Goal: Task Accomplishment & Management: Manage account settings

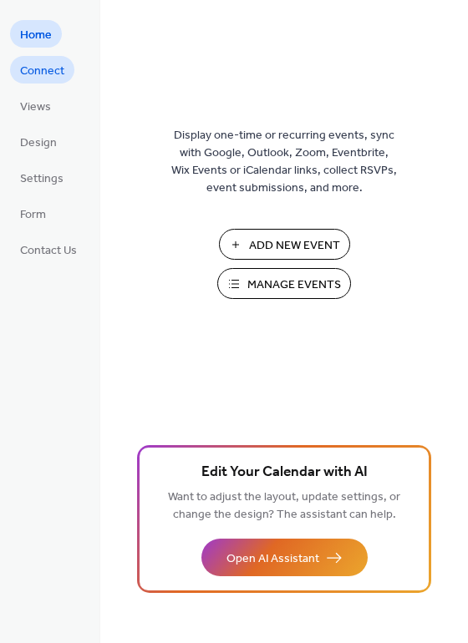
click at [47, 70] on span "Connect" at bounding box center [42, 72] width 44 height 18
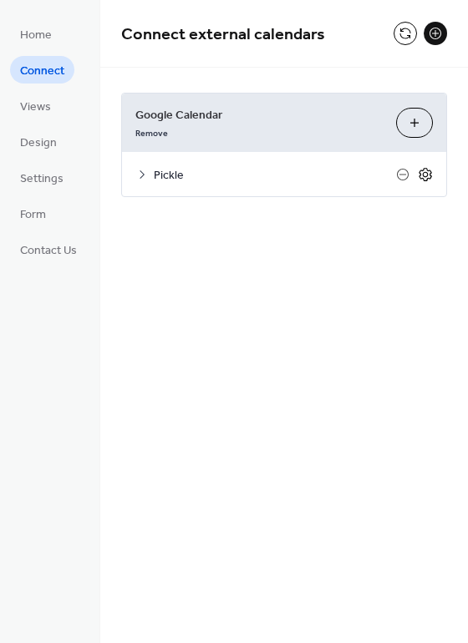
click at [428, 171] on icon at bounding box center [424, 174] width 15 height 15
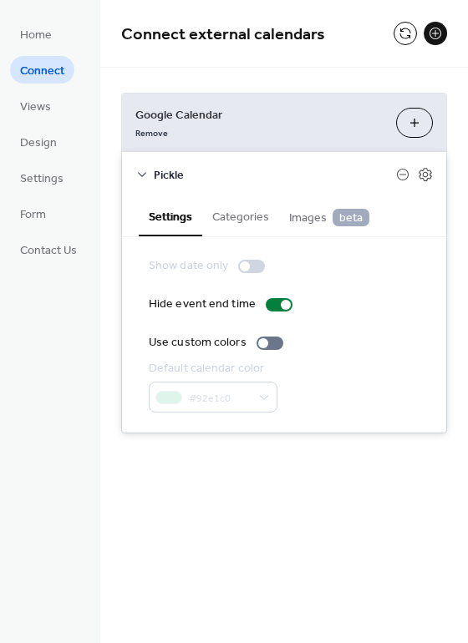
click at [252, 216] on button "Categories" at bounding box center [240, 215] width 77 height 38
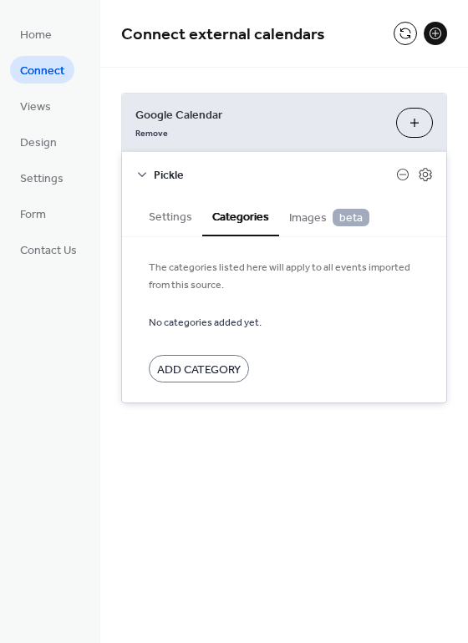
click at [304, 219] on span "Images beta" at bounding box center [329, 218] width 80 height 18
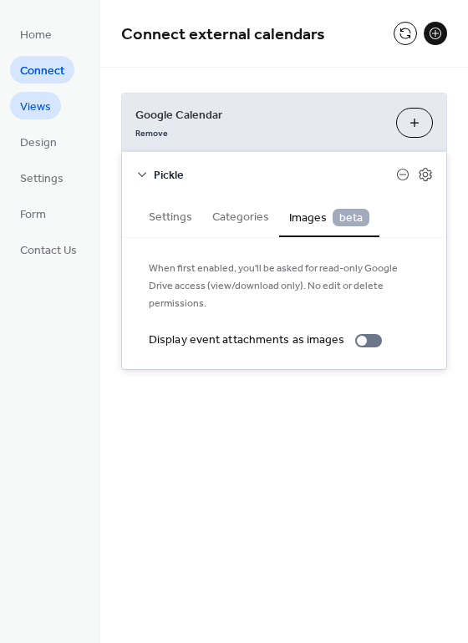
click at [38, 111] on span "Views" at bounding box center [35, 108] width 31 height 18
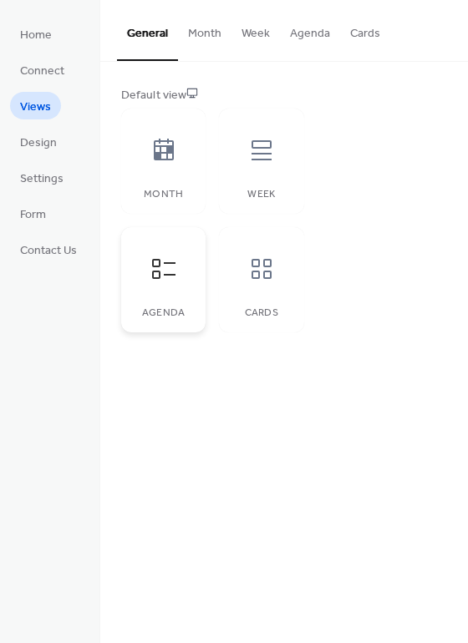
click at [160, 272] on icon at bounding box center [163, 268] width 27 height 27
click at [206, 33] on button "Month" at bounding box center [204, 29] width 53 height 59
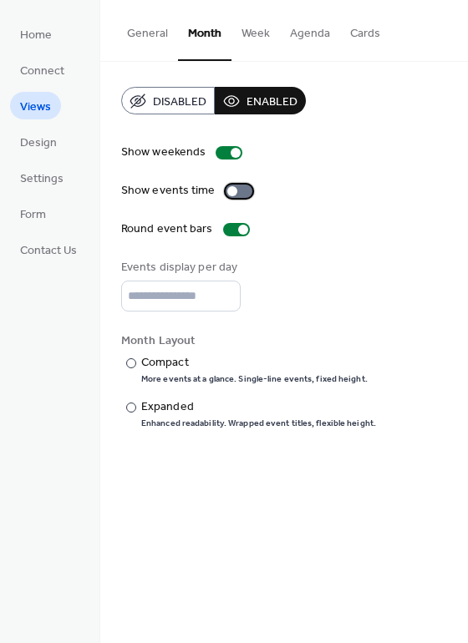
click at [230, 190] on div at bounding box center [232, 191] width 10 height 10
click at [134, 366] on div at bounding box center [131, 363] width 10 height 10
click at [134, 412] on div at bounding box center [131, 407] width 10 height 10
click at [133, 366] on div at bounding box center [131, 363] width 10 height 10
click at [157, 98] on span "Disabled" at bounding box center [179, 103] width 53 height 18
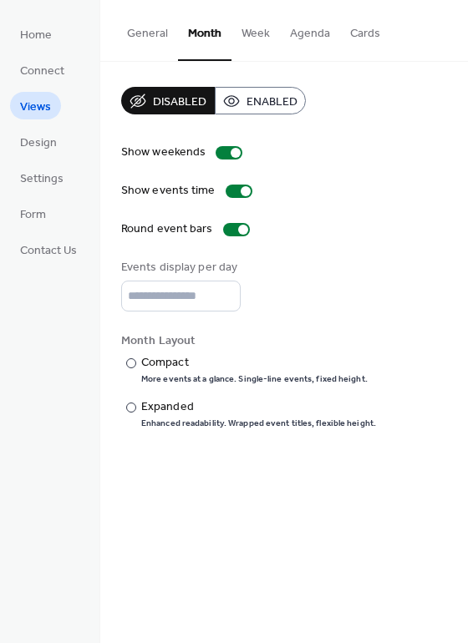
click at [266, 98] on span "Enabled" at bounding box center [271, 103] width 51 height 18
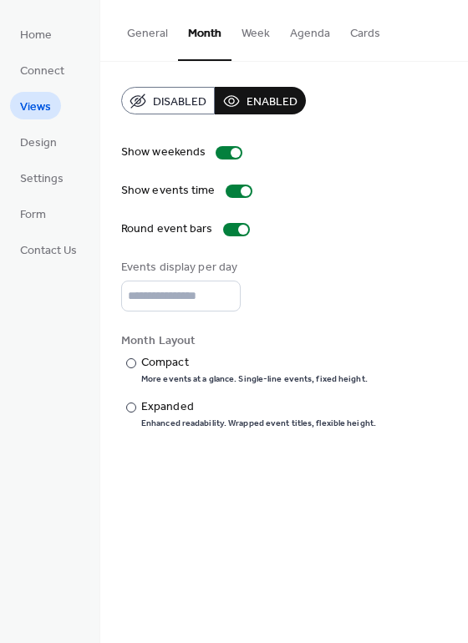
click at [253, 35] on button "Week" at bounding box center [255, 29] width 48 height 59
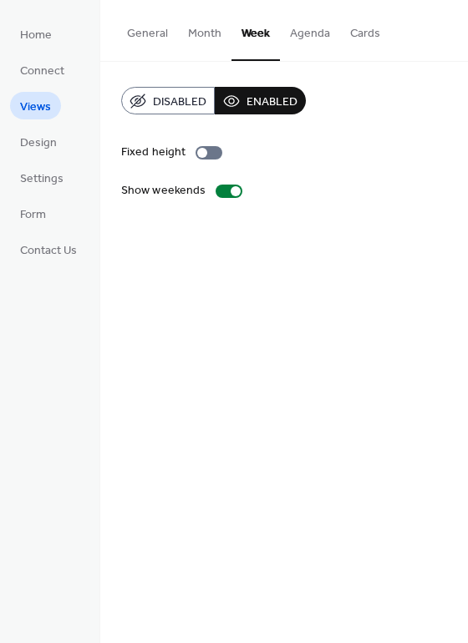
click at [311, 34] on button "Agenda" at bounding box center [310, 29] width 60 height 59
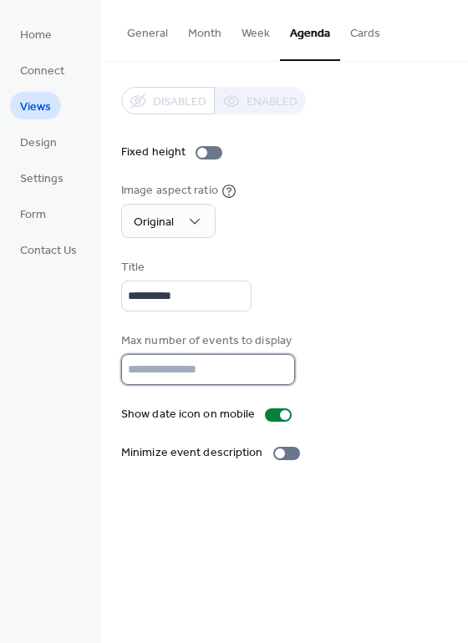
click at [274, 374] on input "**" at bounding box center [208, 369] width 174 height 31
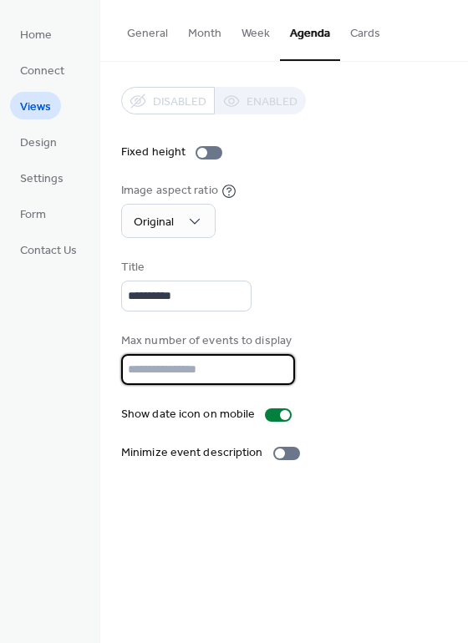
type input "*"
click at [359, 38] on button "Cards" at bounding box center [365, 29] width 50 height 59
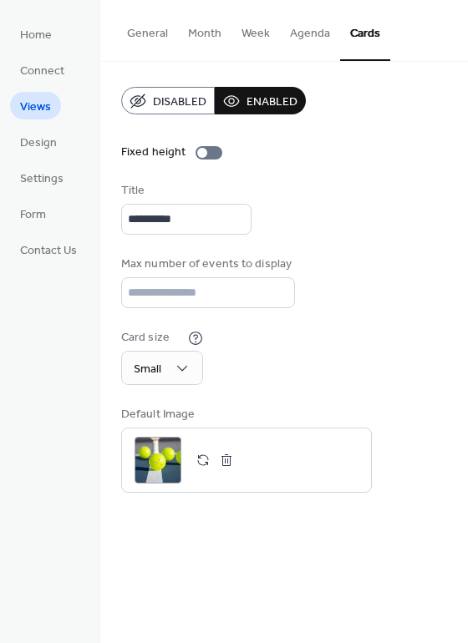
click at [304, 38] on button "Agenda" at bounding box center [310, 29] width 60 height 59
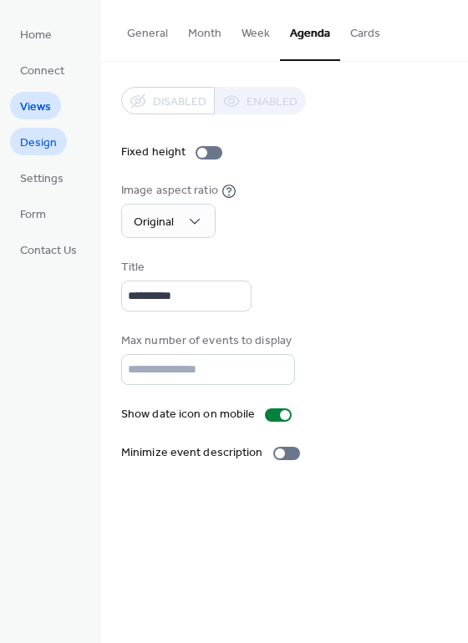
click at [44, 143] on span "Design" at bounding box center [38, 143] width 37 height 18
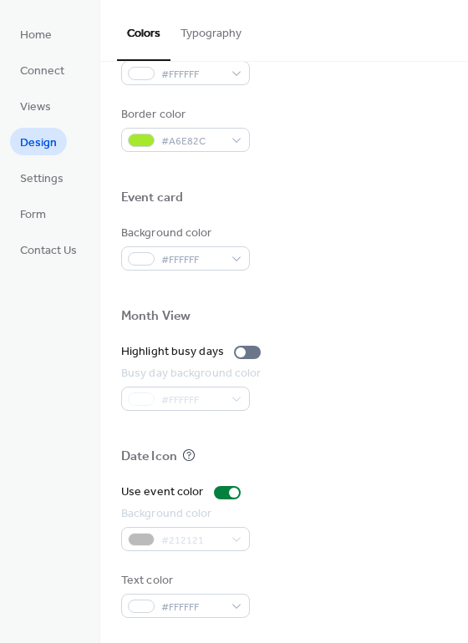
scroll to position [715, 0]
click at [237, 348] on div at bounding box center [240, 352] width 10 height 10
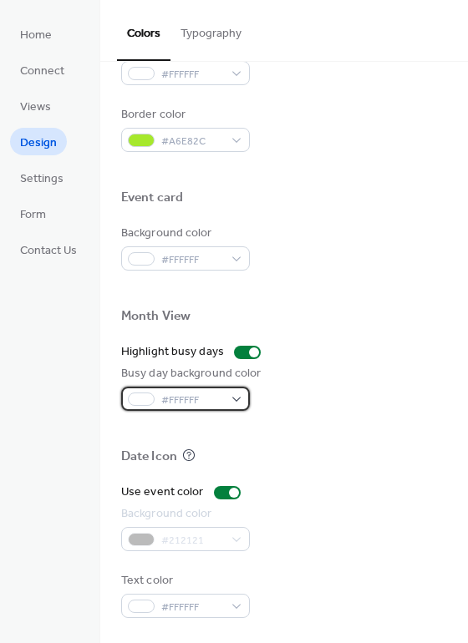
click at [235, 397] on div "#FFFFFF" at bounding box center [185, 399] width 129 height 24
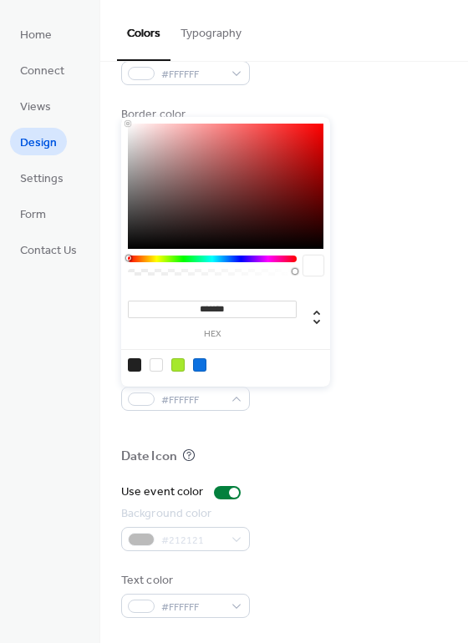
click at [159, 260] on div at bounding box center [212, 258] width 169 height 7
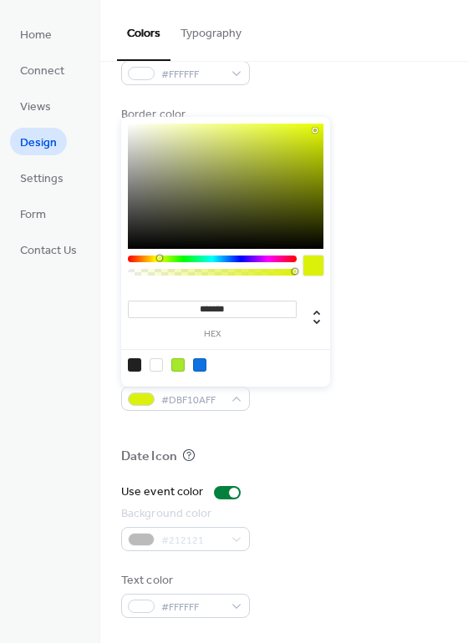
click at [315, 130] on div at bounding box center [225, 186] width 195 height 125
type input "*******"
click at [303, 126] on div at bounding box center [225, 186] width 195 height 125
click at [293, 411] on div at bounding box center [284, 430] width 326 height 38
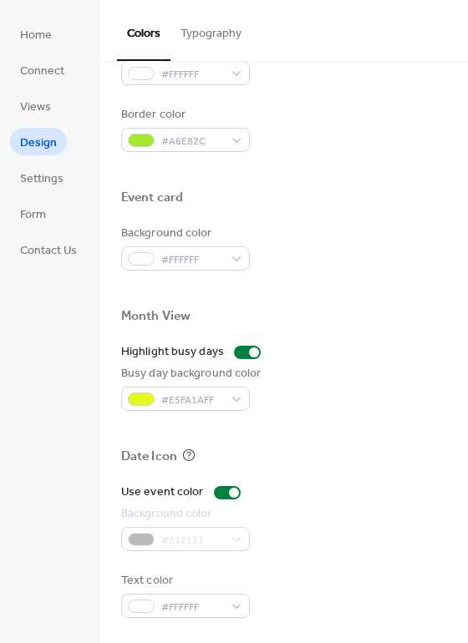
click at [236, 537] on div "#212121" at bounding box center [185, 539] width 129 height 24
click at [232, 536] on div "#212121" at bounding box center [185, 539] width 129 height 24
click at [146, 538] on div "#212121" at bounding box center [185, 539] width 129 height 24
click at [148, 542] on div "#212121" at bounding box center [185, 539] width 129 height 24
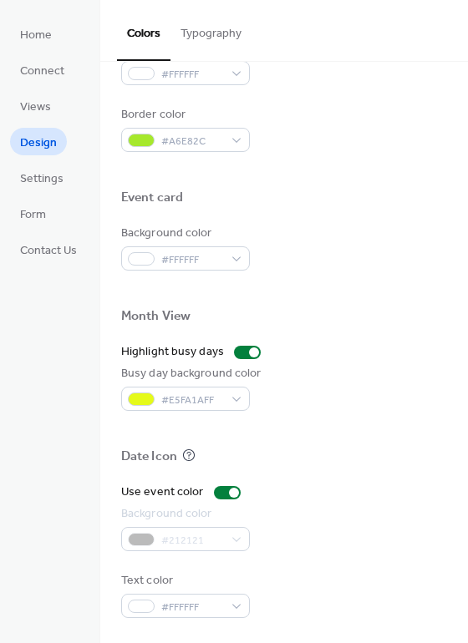
click at [148, 542] on div "#212121" at bounding box center [185, 539] width 129 height 24
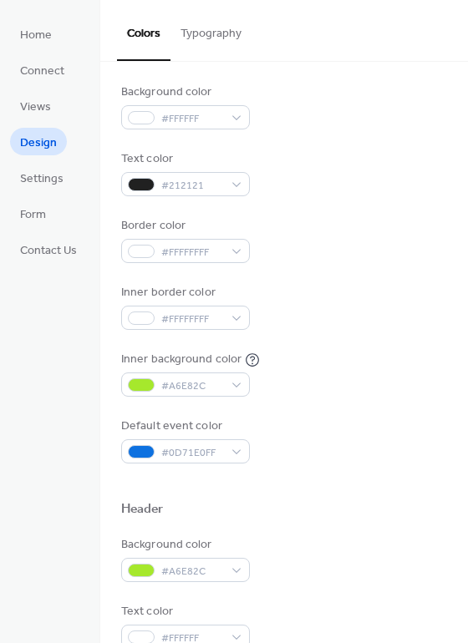
scroll to position [150, 0]
click at [43, 179] on span "Settings" at bounding box center [41, 179] width 43 height 18
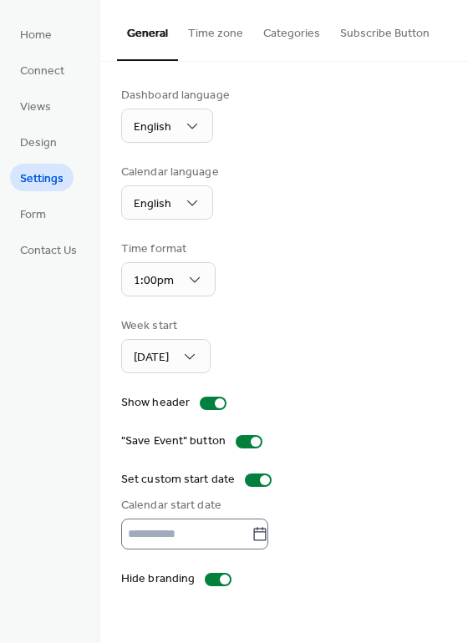
click at [268, 538] on icon at bounding box center [259, 534] width 17 height 17
click at [251, 538] on input "text" at bounding box center [186, 533] width 130 height 31
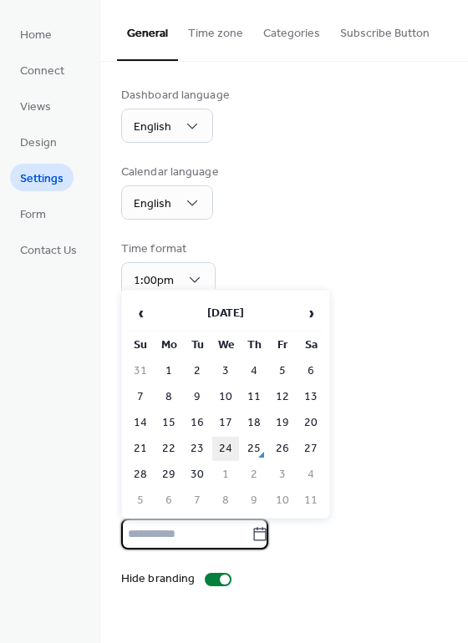
click at [227, 450] on td "24" at bounding box center [225, 449] width 27 height 24
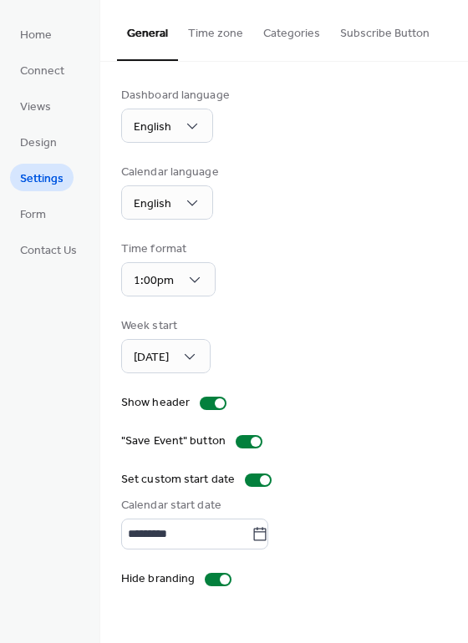
type input "*********"
click at [224, 33] on button "Time zone" at bounding box center [215, 29] width 75 height 59
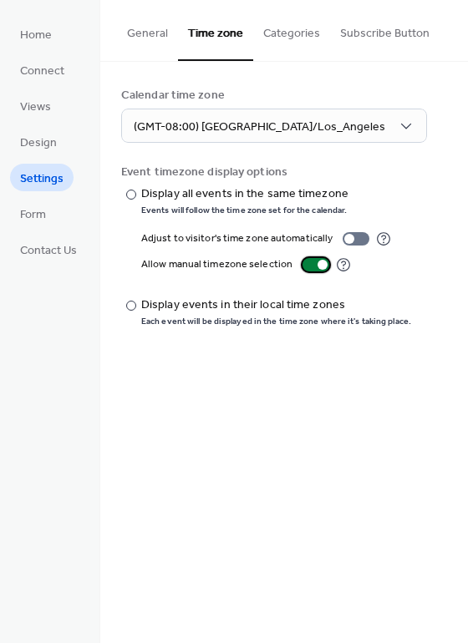
click at [318, 264] on div at bounding box center [322, 265] width 10 height 10
click at [296, 35] on button "Categories" at bounding box center [291, 29] width 77 height 59
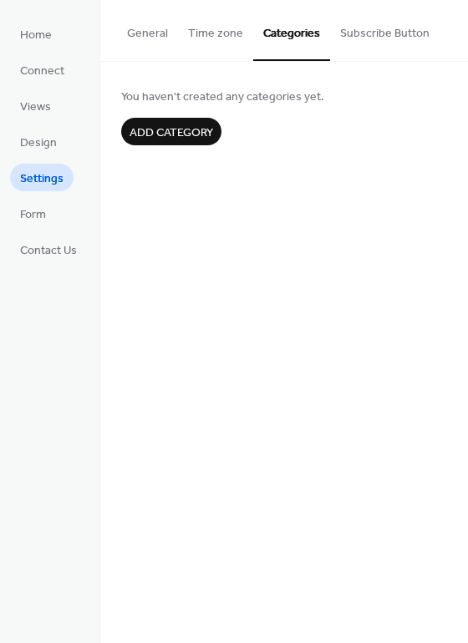
click at [377, 31] on button "Subscribe Button" at bounding box center [384, 29] width 109 height 59
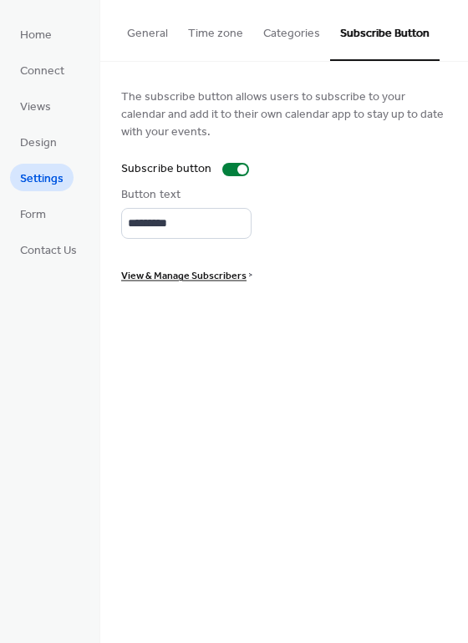
click at [210, 278] on span "View & Manage Subscribers" at bounding box center [183, 276] width 125 height 18
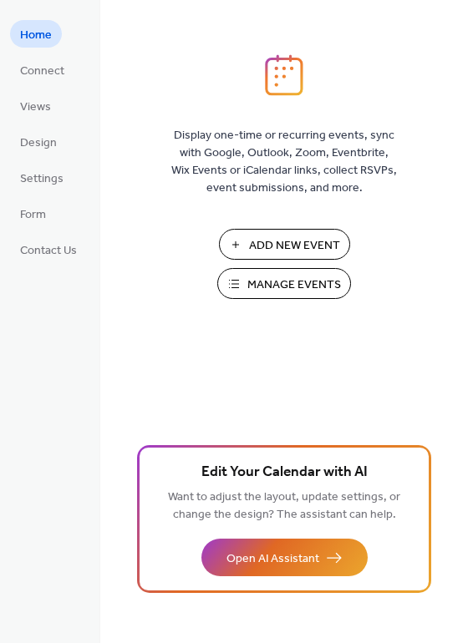
click at [356, 351] on div "Display one-time or recurring events, sync with Google, Outlook, Zoom, Eventbri…" at bounding box center [283, 348] width 367 height 589
drag, startPoint x: 139, startPoint y: 343, endPoint x: 213, endPoint y: 787, distance: 450.2
click at [213, 642] on html "Home Connect Views Design Settings Form Contact Us Home Display one-time or rec…" at bounding box center [234, 321] width 468 height 643
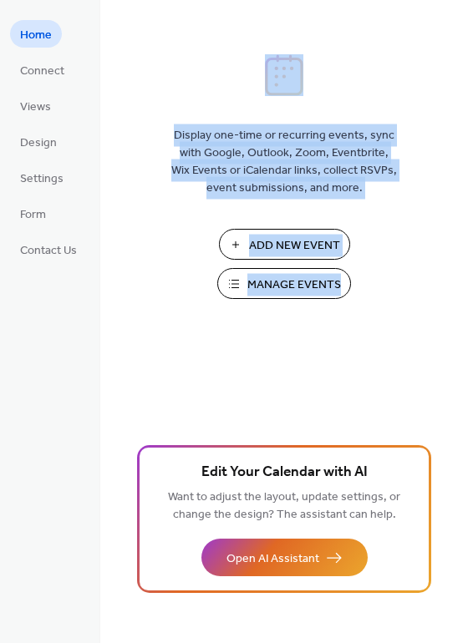
drag, startPoint x: 63, startPoint y: 554, endPoint x: 125, endPoint y: 738, distance: 194.0
click at [125, 642] on html "Home Connect Views Design Settings Form Contact Us Home Display one-time or rec…" at bounding box center [234, 321] width 468 height 643
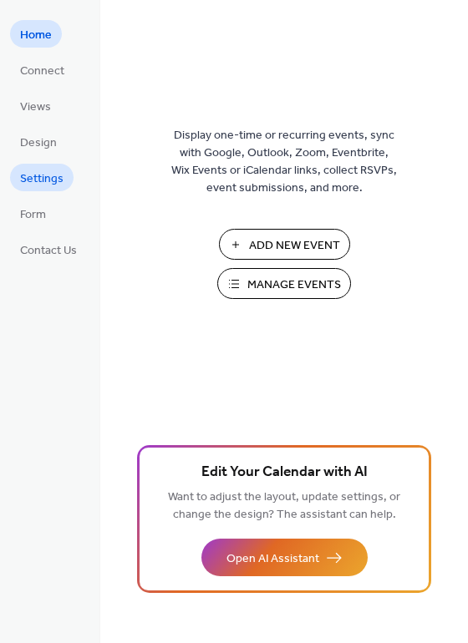
click at [45, 179] on span "Settings" at bounding box center [41, 179] width 43 height 18
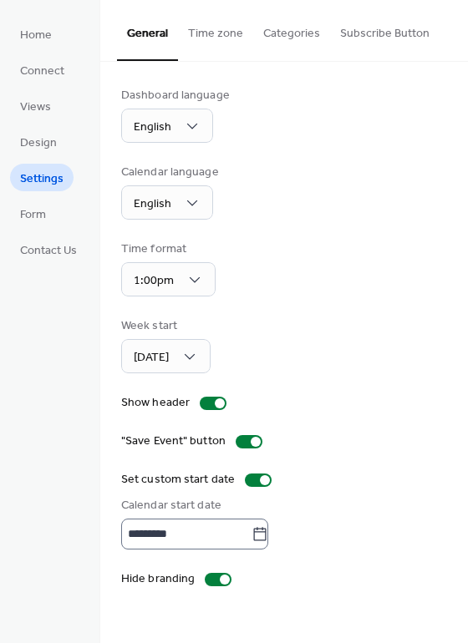
click at [268, 538] on icon at bounding box center [259, 534] width 17 height 17
click at [251, 538] on input "*********" at bounding box center [186, 533] width 130 height 31
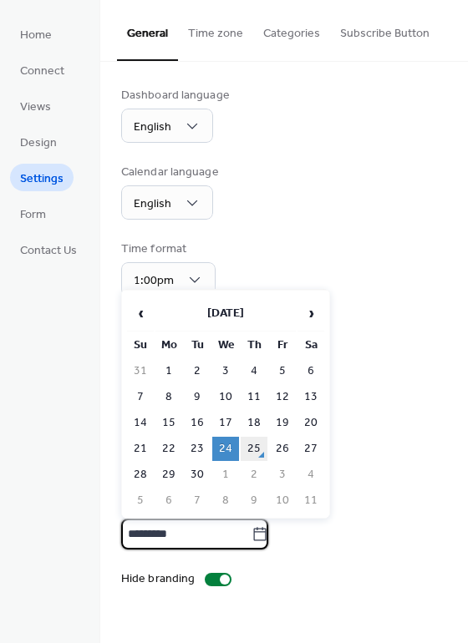
click at [258, 449] on td "25" at bounding box center [253, 449] width 27 height 24
type input "*********"
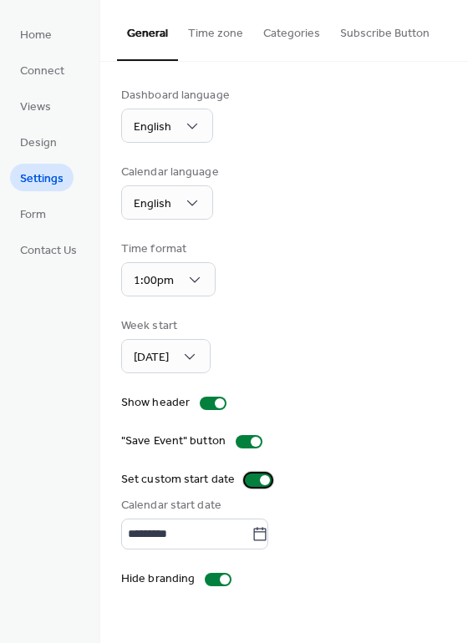
click at [261, 479] on div at bounding box center [265, 480] width 10 height 10
